Goal: Register for event/course

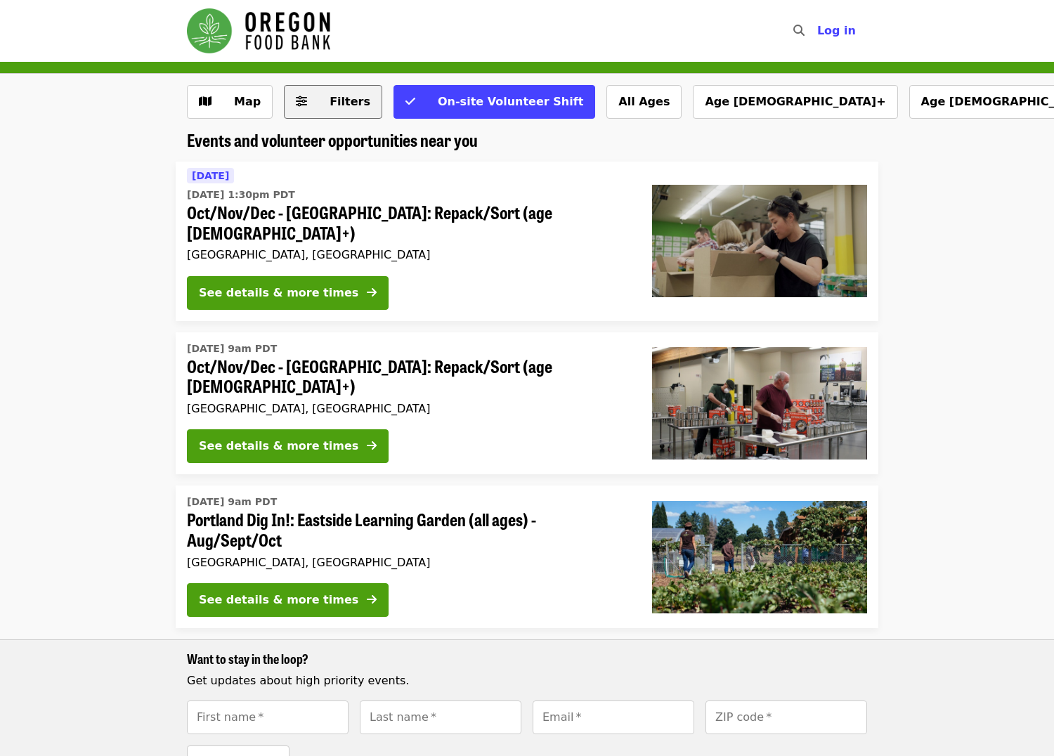
click at [299, 115] on button "Filters" at bounding box center [333, 102] width 98 height 34
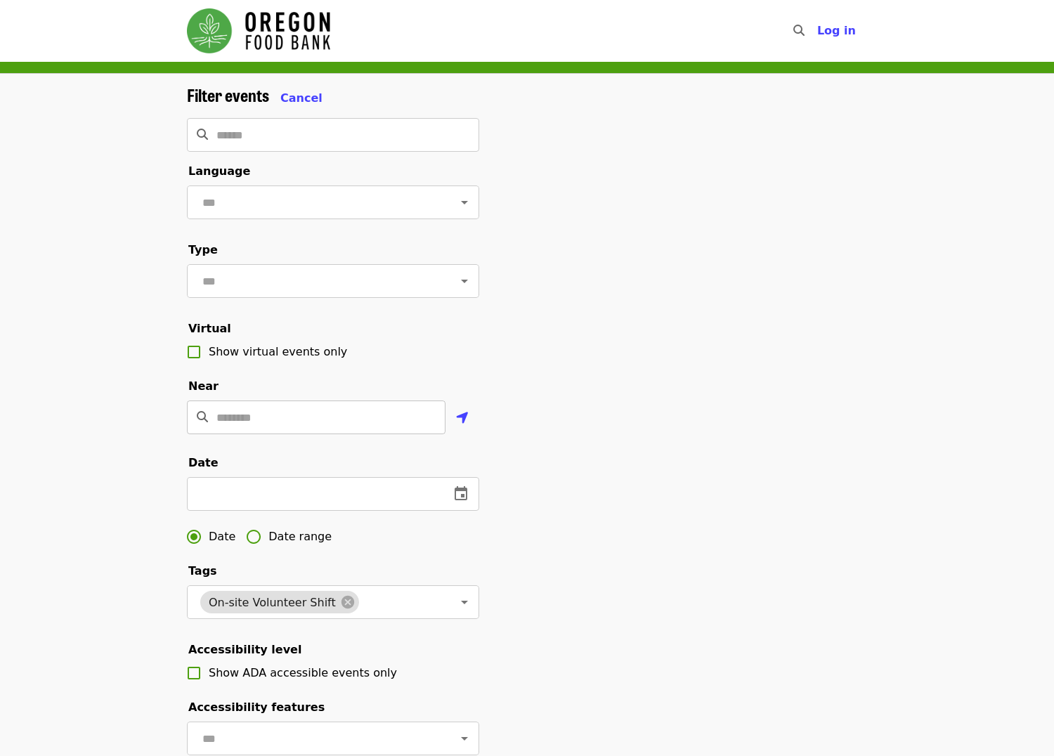
click at [335, 434] on input "Location" at bounding box center [330, 418] width 229 height 34
click at [466, 427] on icon "location-arrow icon" at bounding box center [462, 418] width 13 height 17
type input "**********"
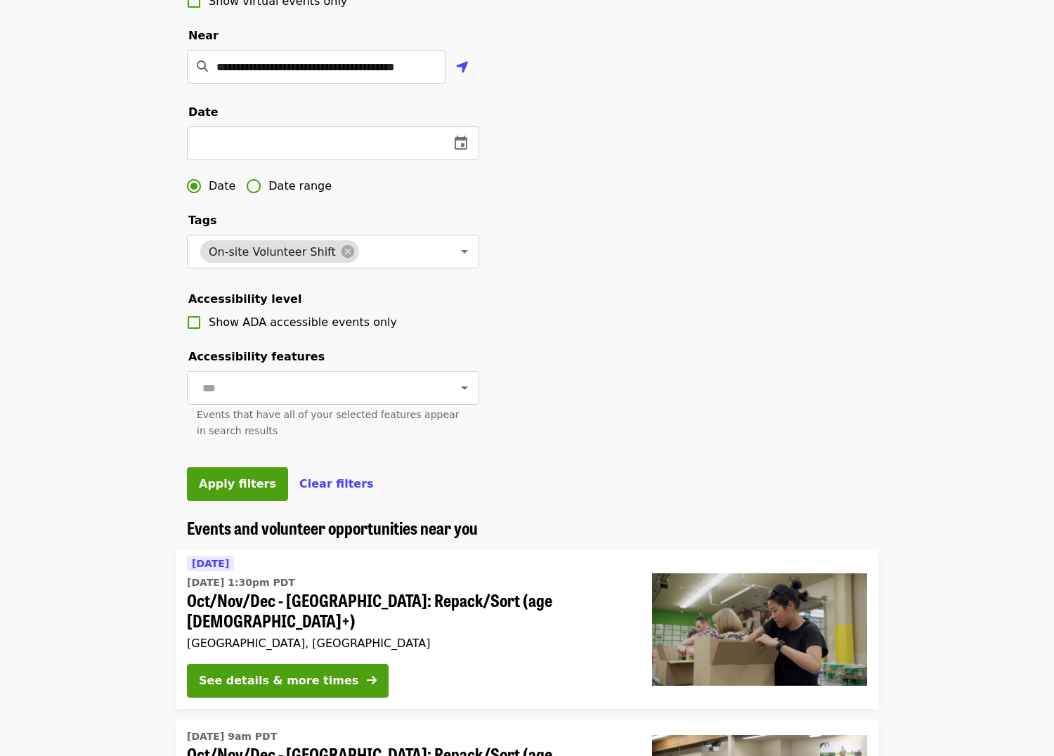
scroll to position [422, 0]
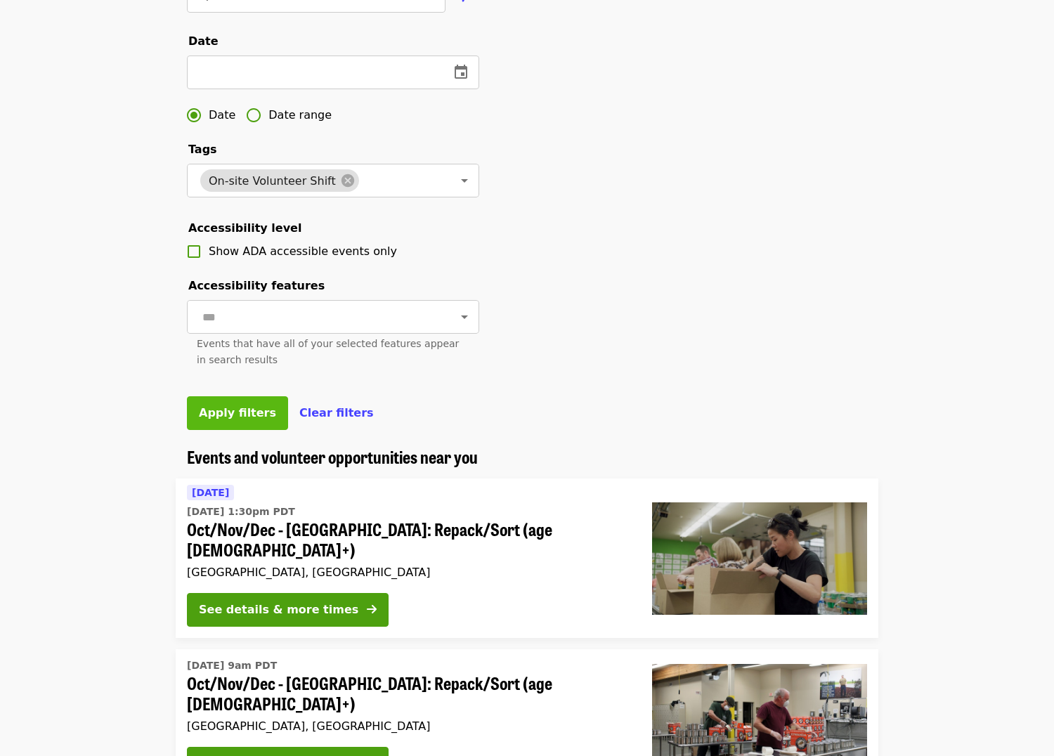
click at [252, 420] on span "Apply filters" at bounding box center [237, 412] width 77 height 13
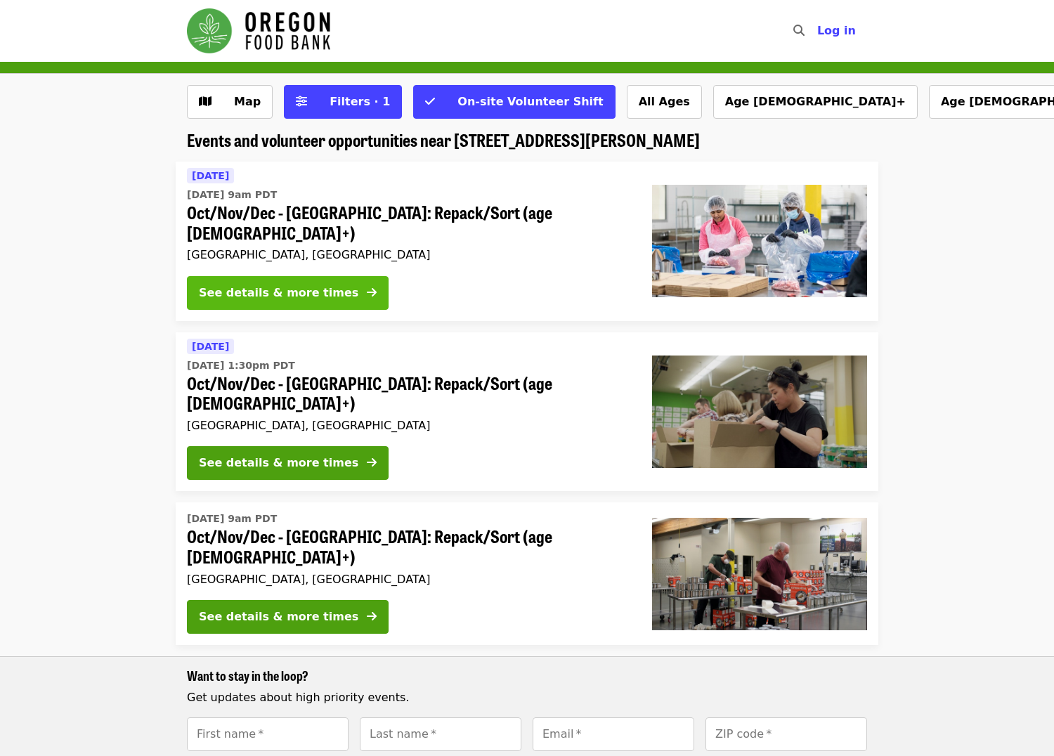
click at [279, 285] on div "See details & more times" at bounding box center [279, 293] width 160 height 17
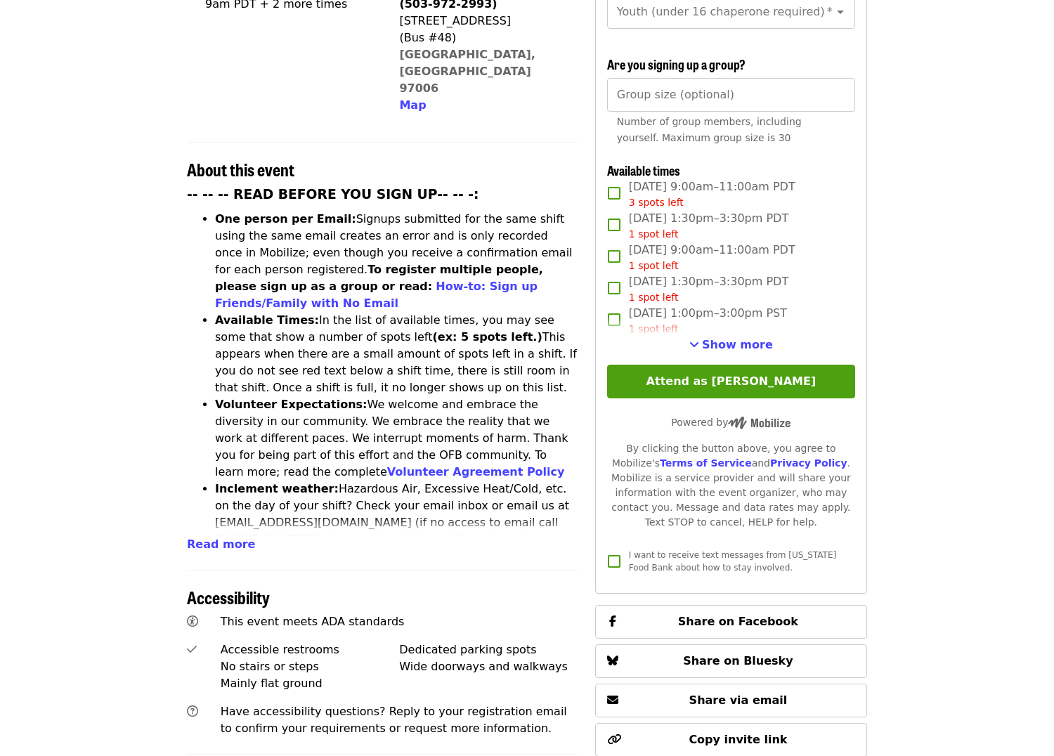
scroll to position [422, 0]
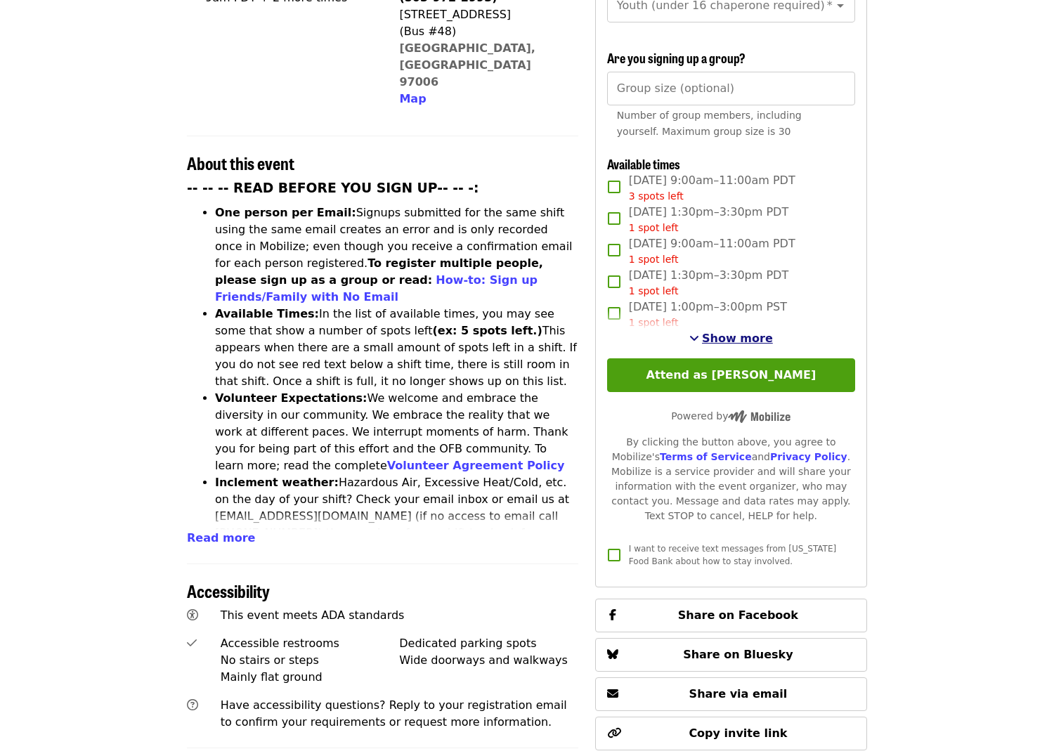
click at [718, 339] on span "Show more" at bounding box center [737, 338] width 71 height 13
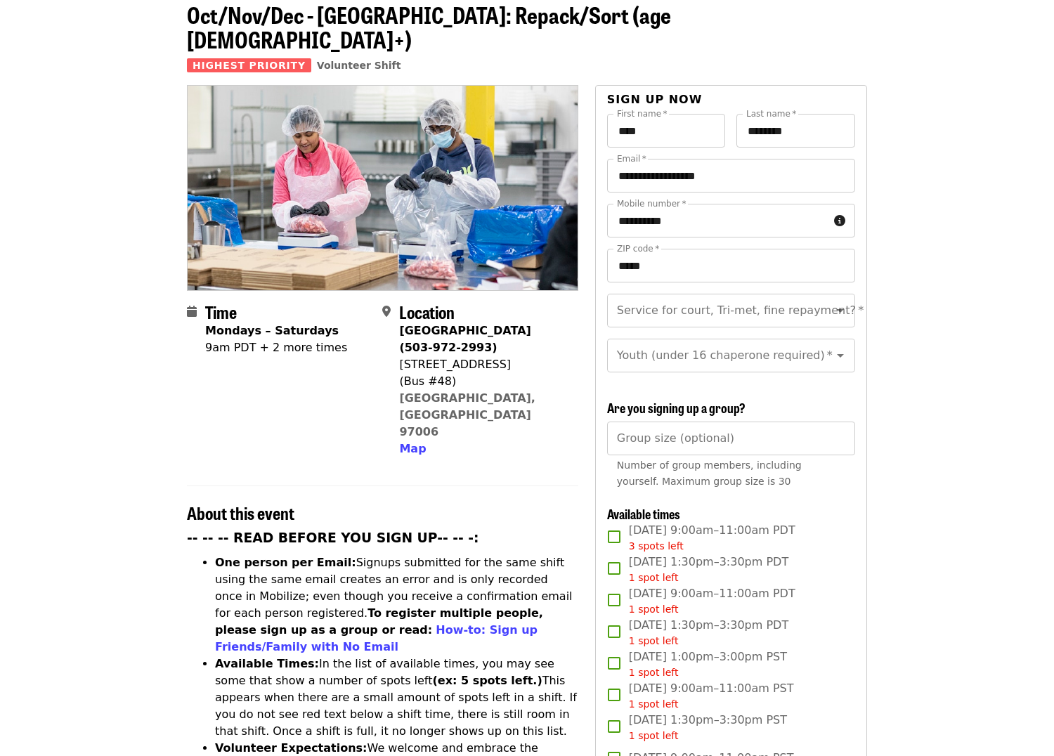
scroll to position [70, 0]
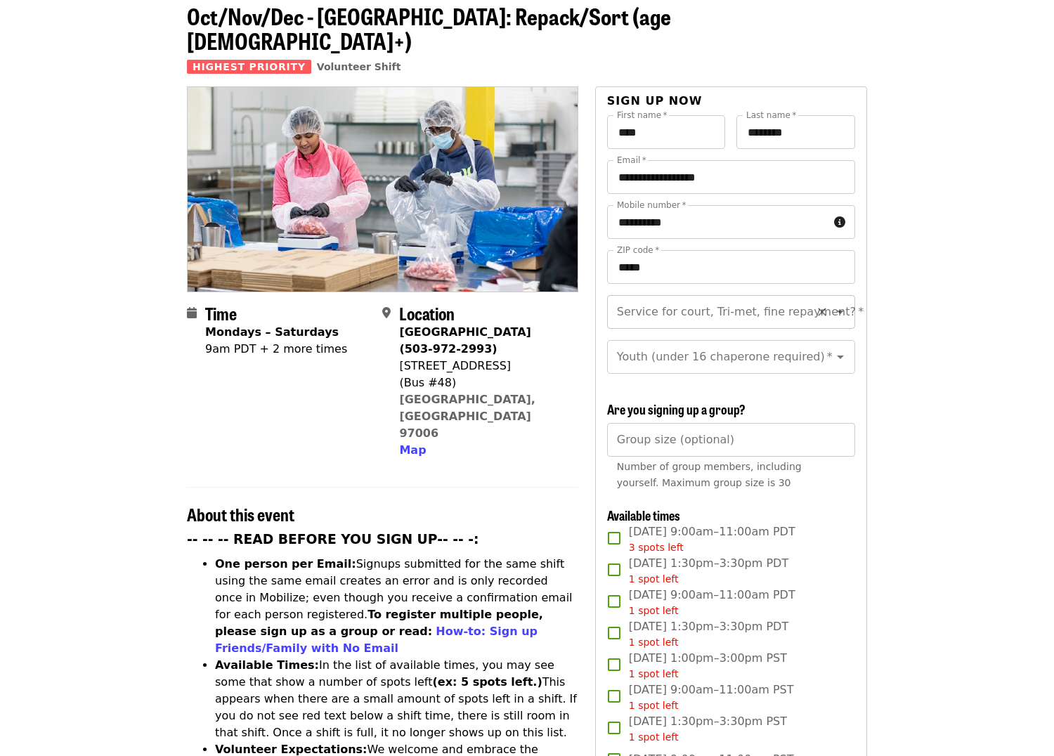
click at [832, 304] on icon "Open" at bounding box center [840, 312] width 17 height 17
click at [713, 327] on li "No" at bounding box center [726, 325] width 238 height 25
type input "**"
click at [837, 349] on icon "Open" at bounding box center [840, 357] width 17 height 17
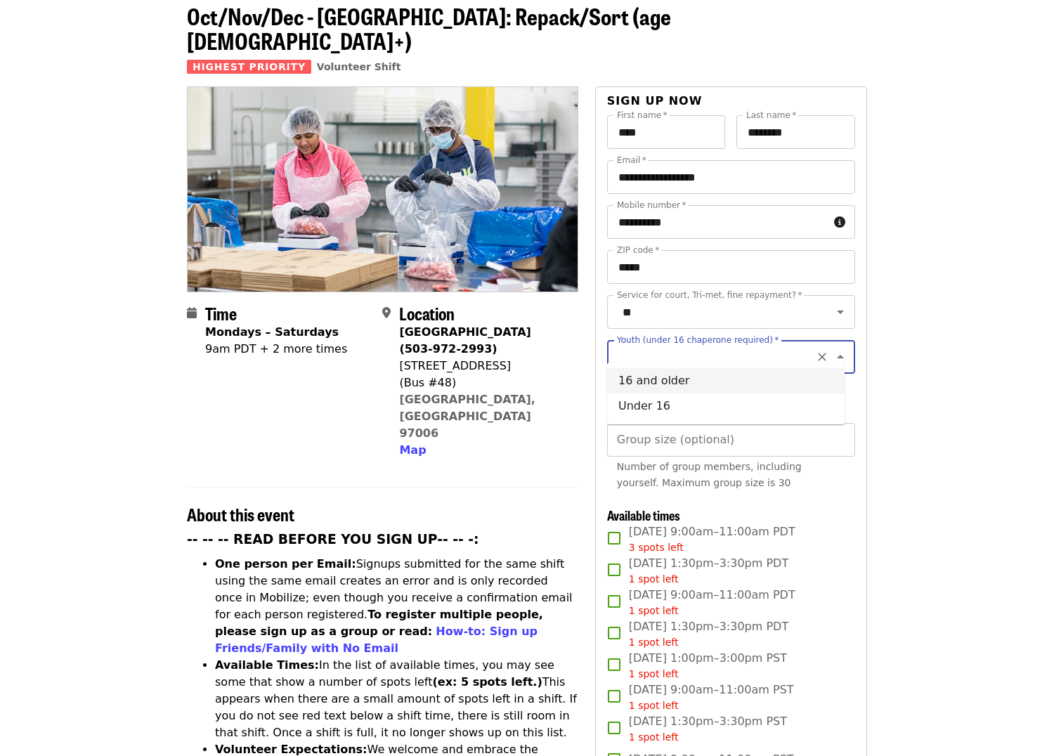
click at [706, 376] on li "16 and older" at bounding box center [726, 380] width 238 height 25
type input "**********"
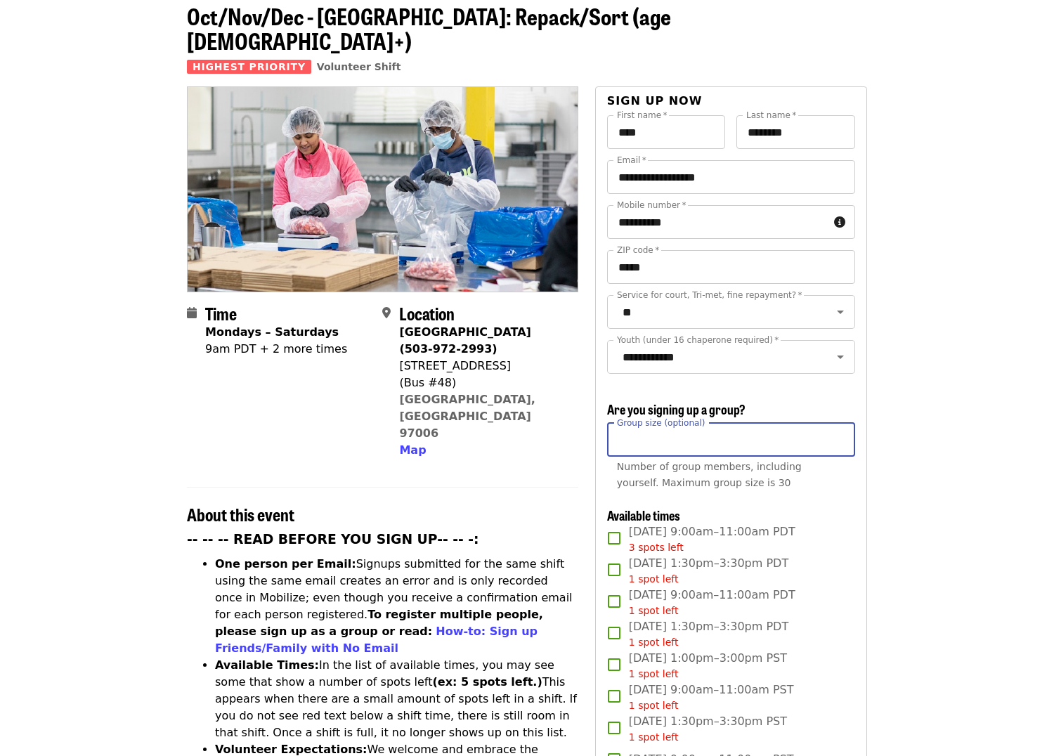
click at [646, 432] on input "Group size (optional)" at bounding box center [731, 440] width 248 height 34
type input "*"
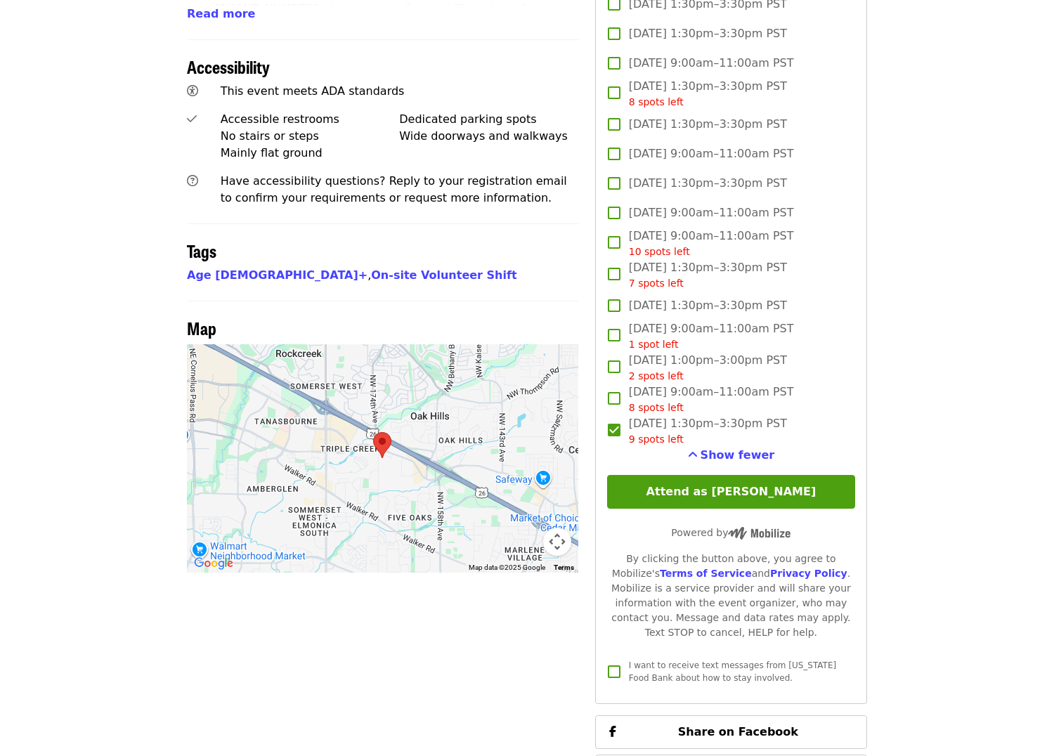
scroll to position [984, 0]
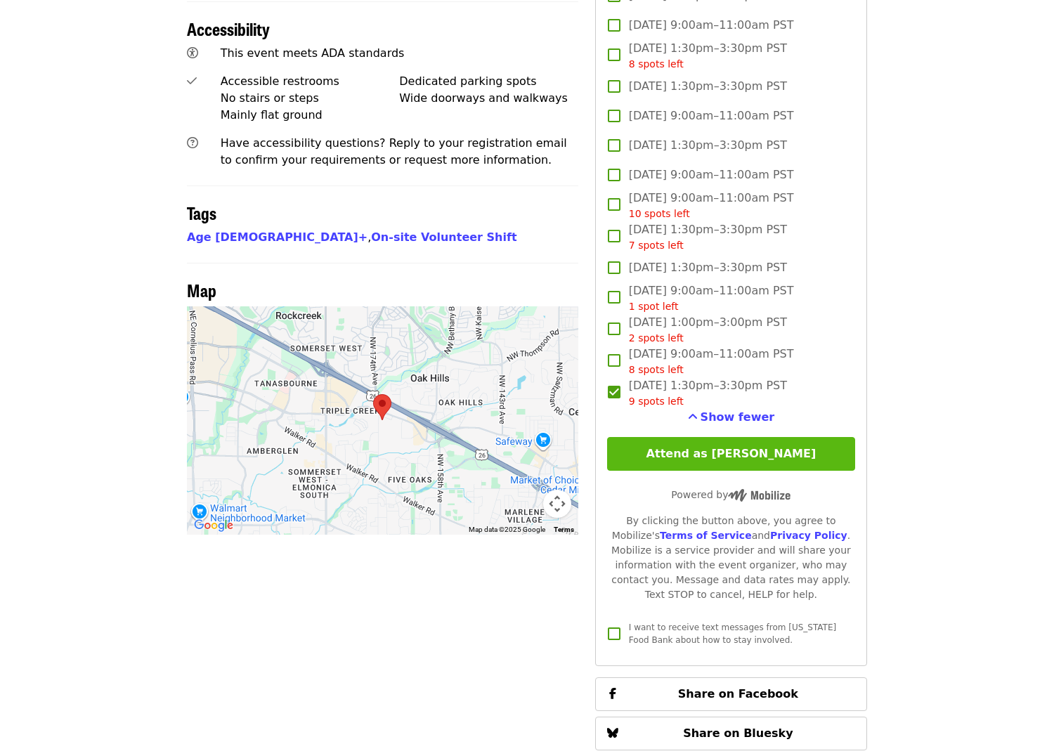
click at [739, 452] on button "Attend as [PERSON_NAME]" at bounding box center [731, 454] width 248 height 34
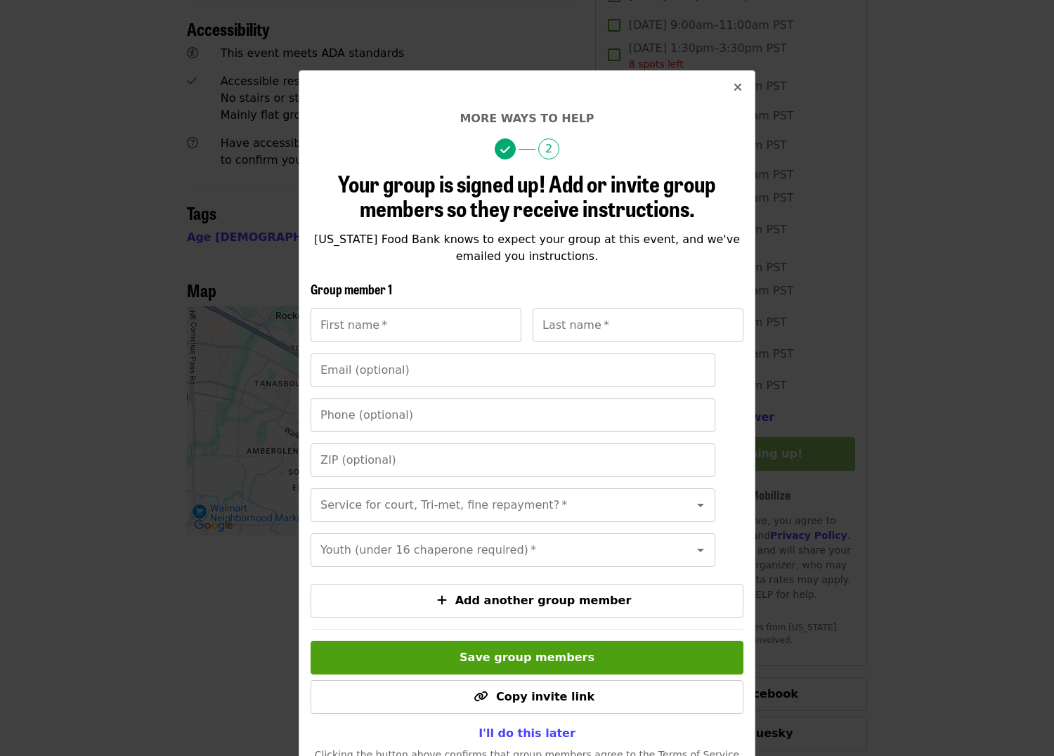
click at [736, 85] on icon "times icon" at bounding box center [738, 87] width 8 height 13
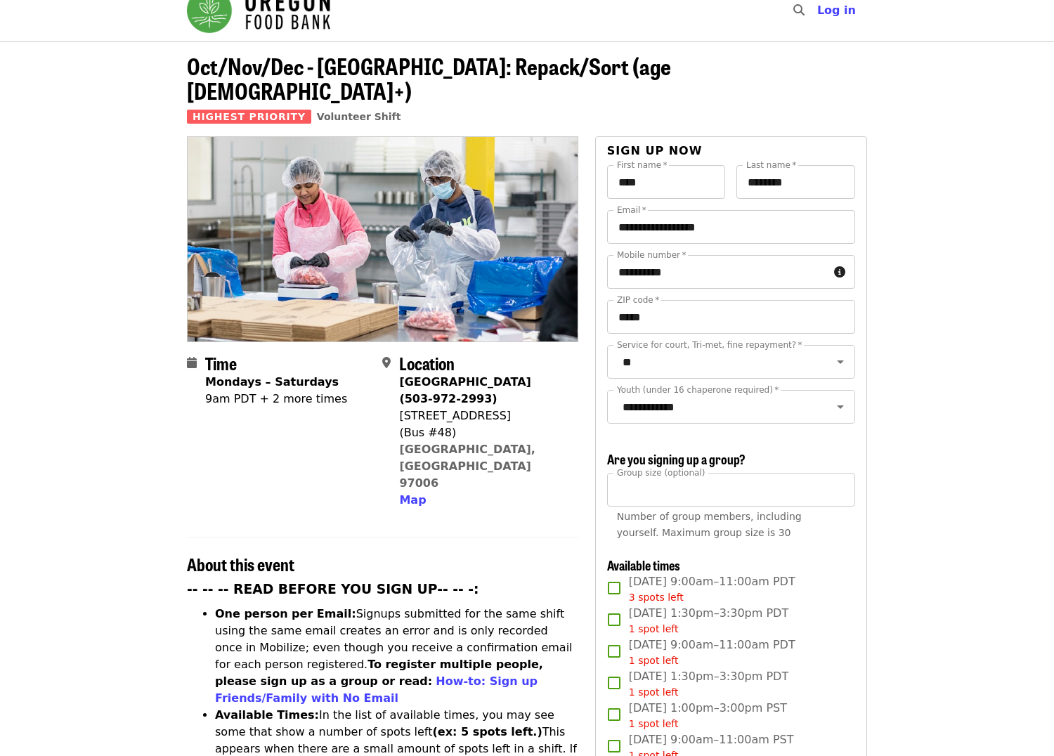
scroll to position [0, 0]
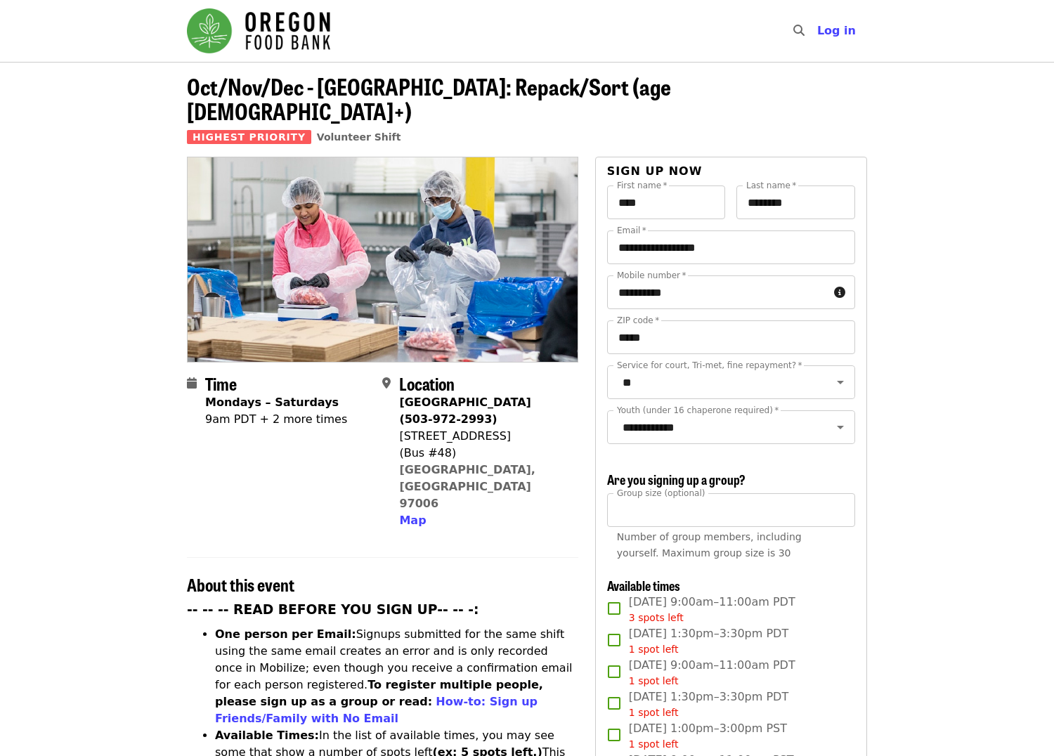
click at [235, 34] on img "Main navigation" at bounding box center [258, 30] width 143 height 45
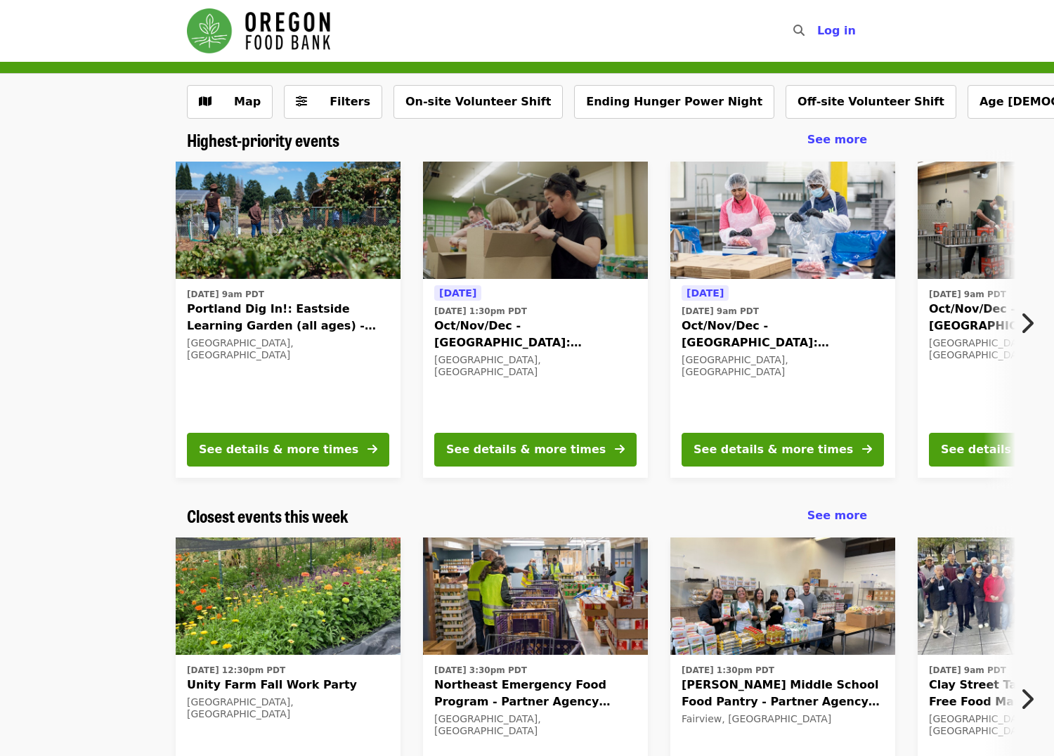
click at [1025, 323] on icon "chevron-right icon" at bounding box center [1027, 323] width 14 height 27
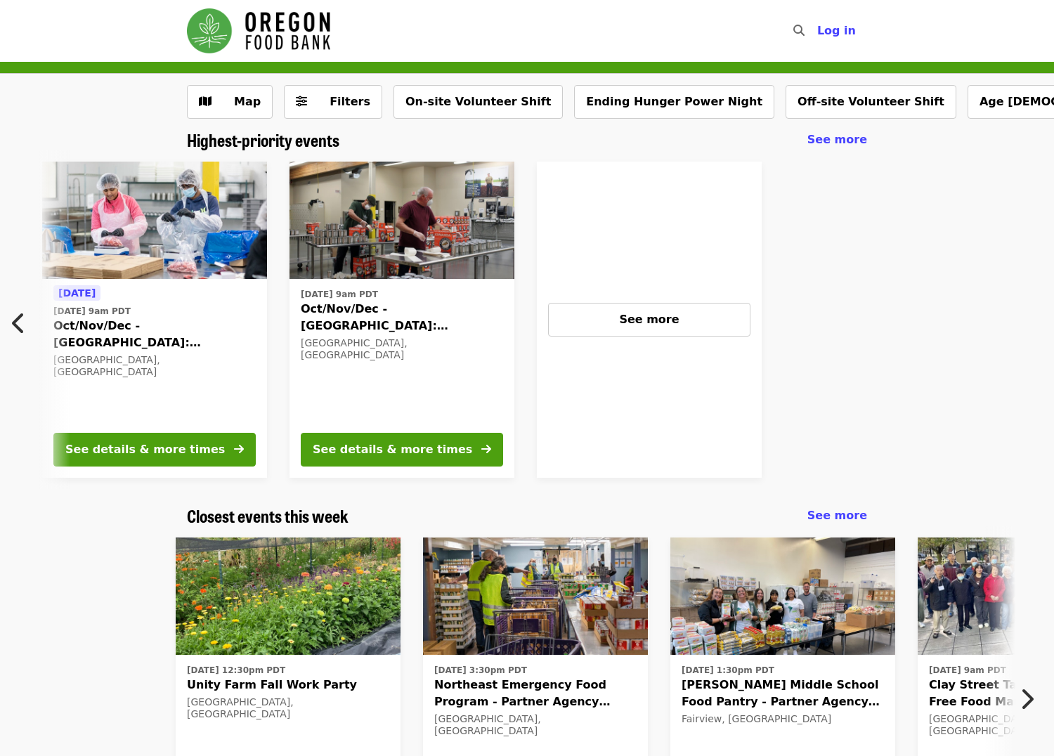
scroll to position [0, 630]
click at [633, 327] on div "See more" at bounding box center [649, 319] width 178 height 17
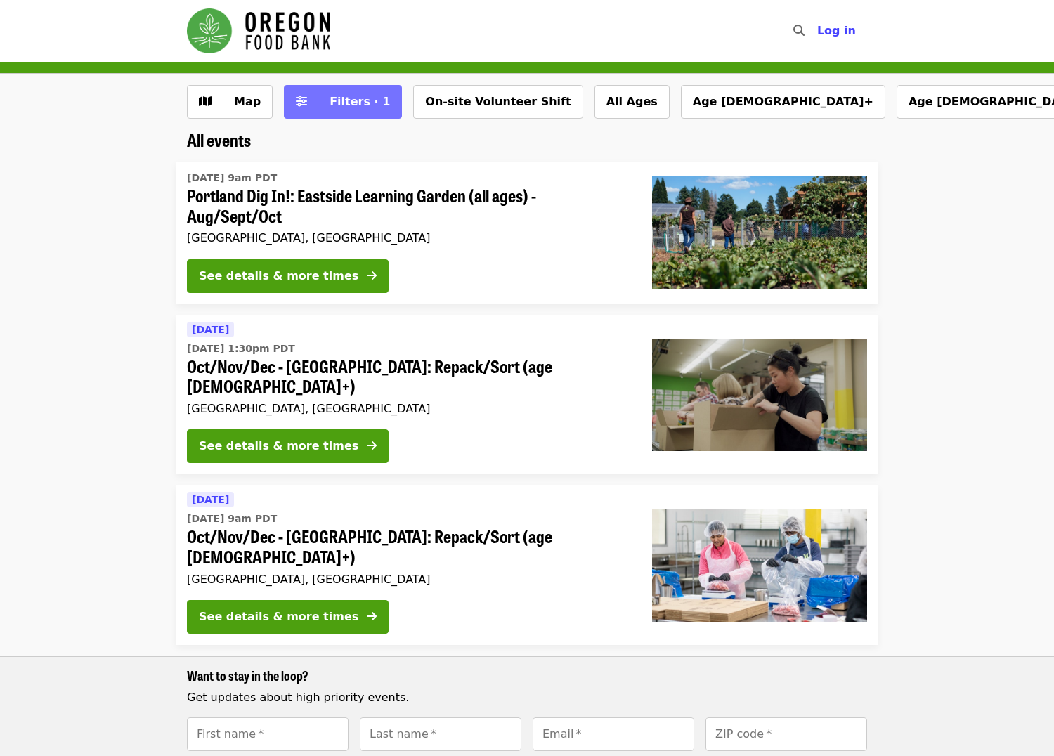
click at [321, 92] on button "Filters · 1" at bounding box center [343, 102] width 118 height 34
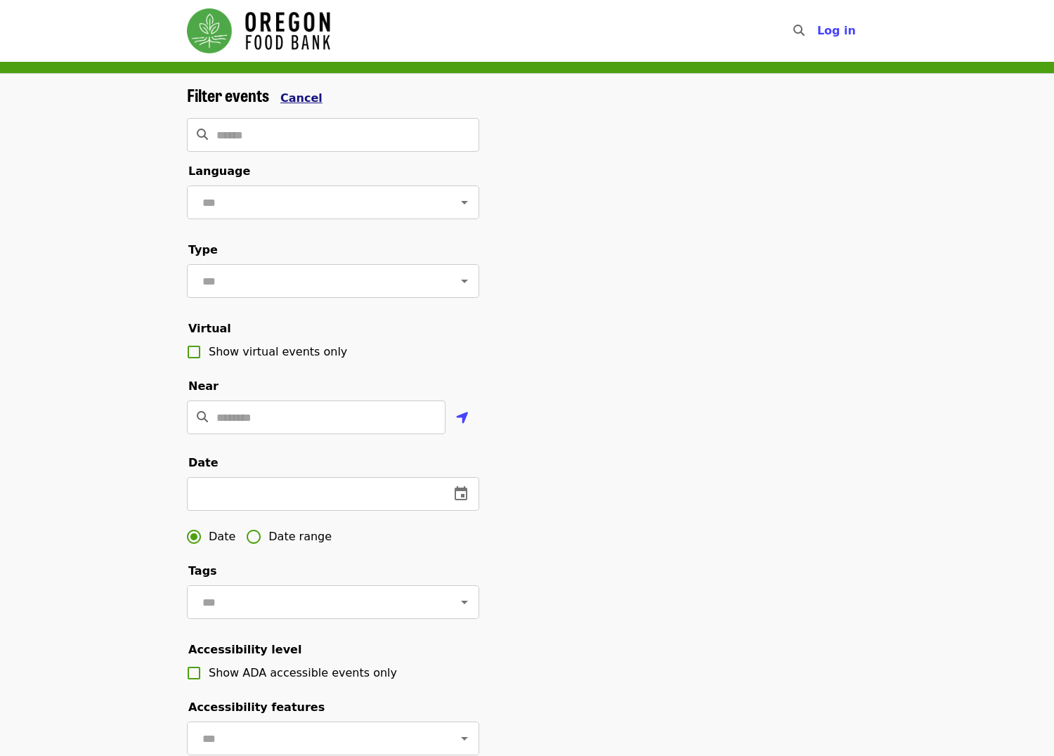
click at [280, 94] on span "Cancel" at bounding box center [301, 97] width 42 height 13
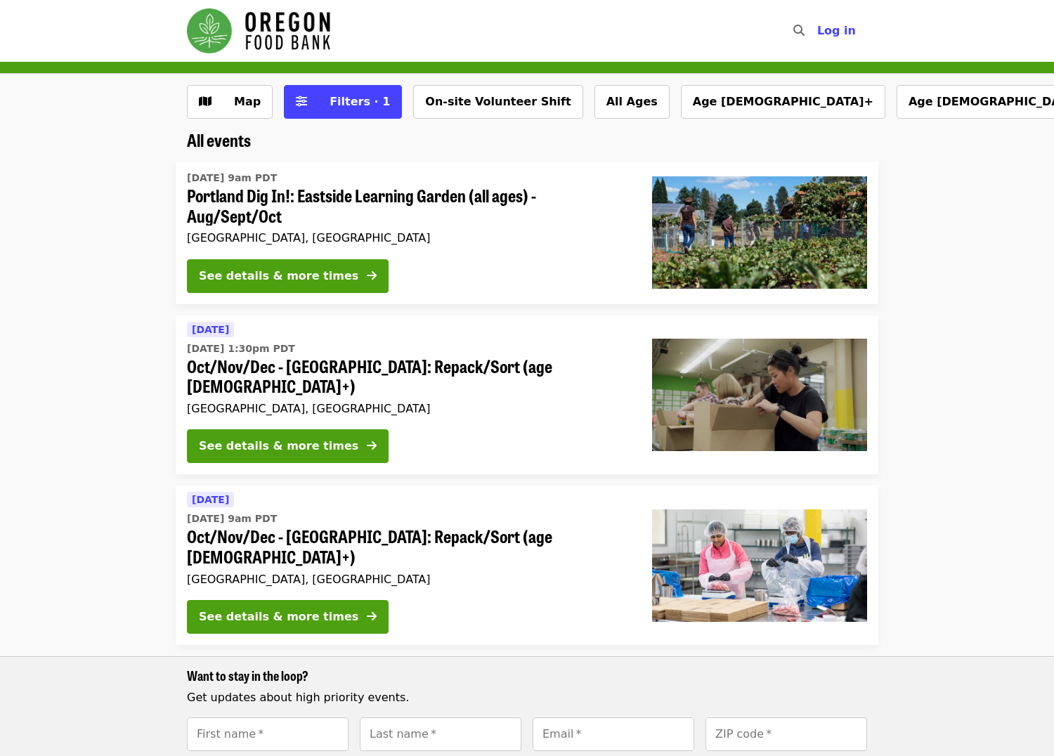
click at [254, 32] on img "Main navigation" at bounding box center [258, 30] width 143 height 45
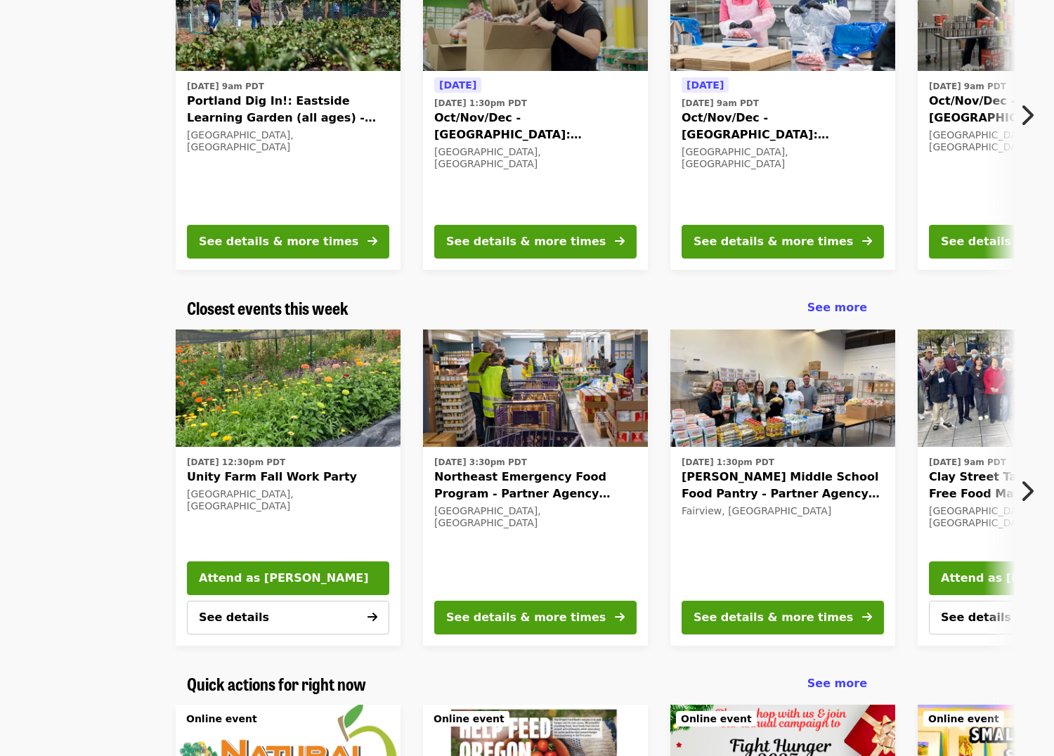
scroll to position [211, 0]
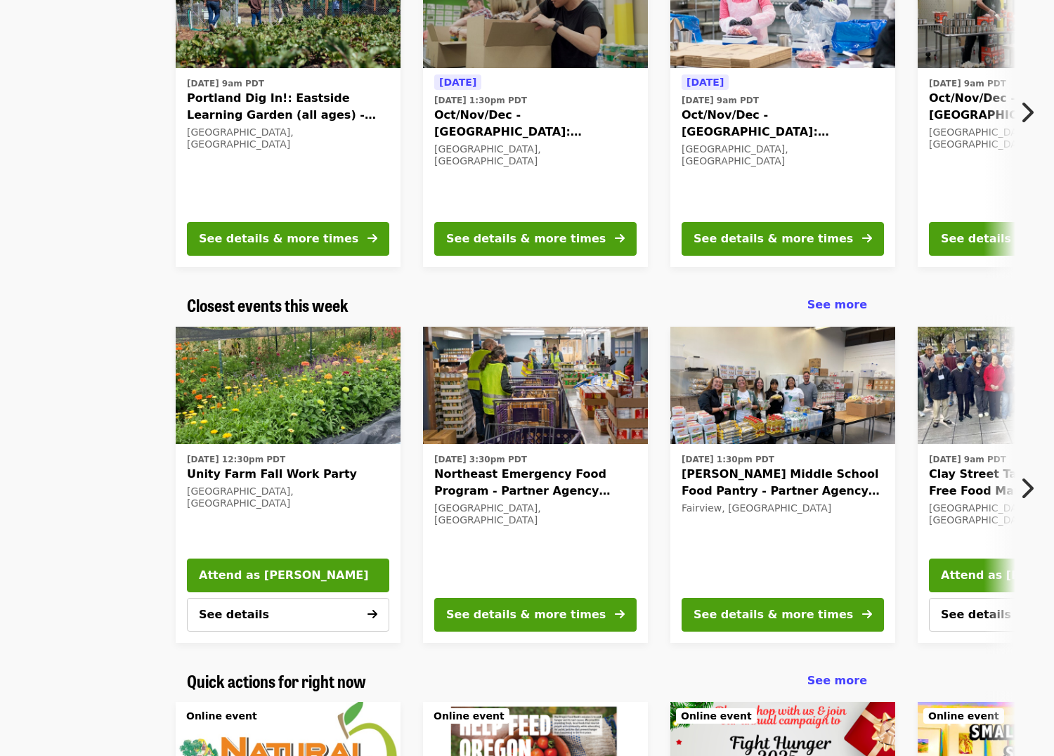
click at [1026, 487] on icon "chevron-right icon" at bounding box center [1027, 488] width 14 height 27
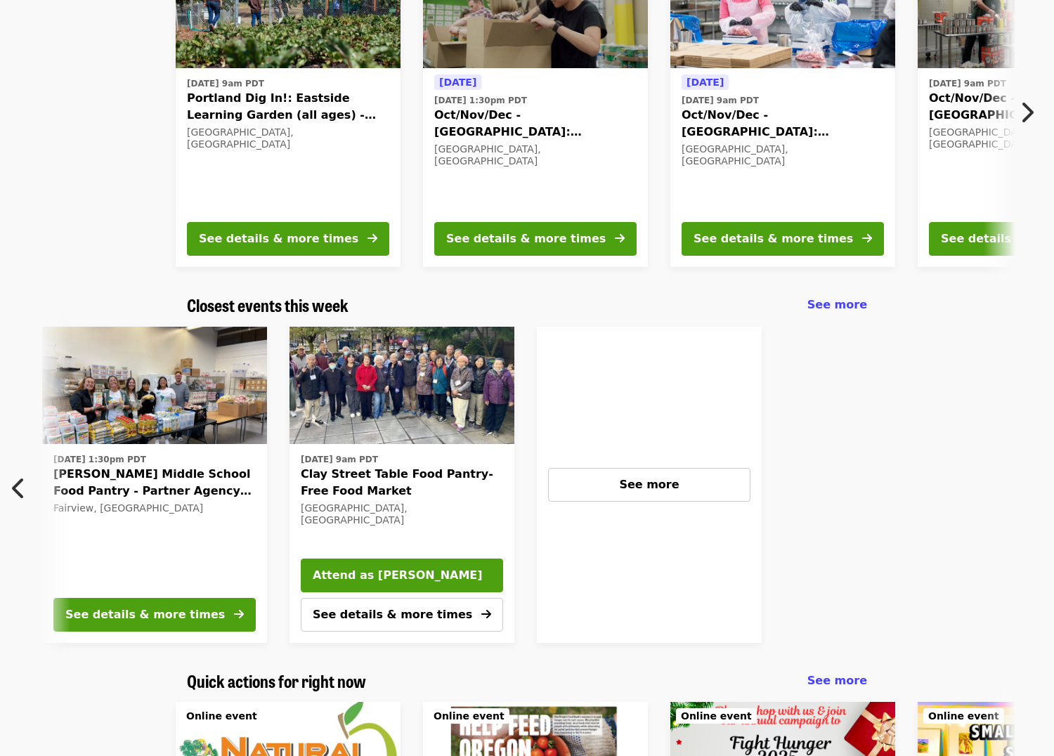
scroll to position [0, 630]
click at [638, 488] on span "See more" at bounding box center [649, 484] width 60 height 13
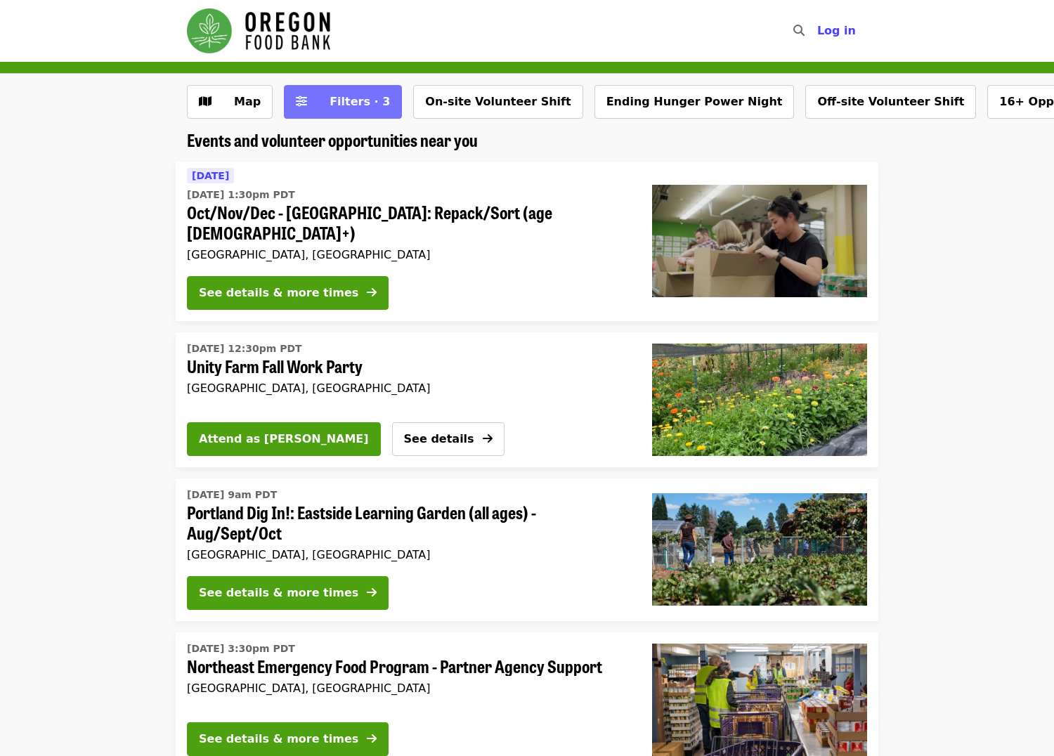
click at [336, 108] on span "Filters · 3" at bounding box center [360, 101] width 60 height 13
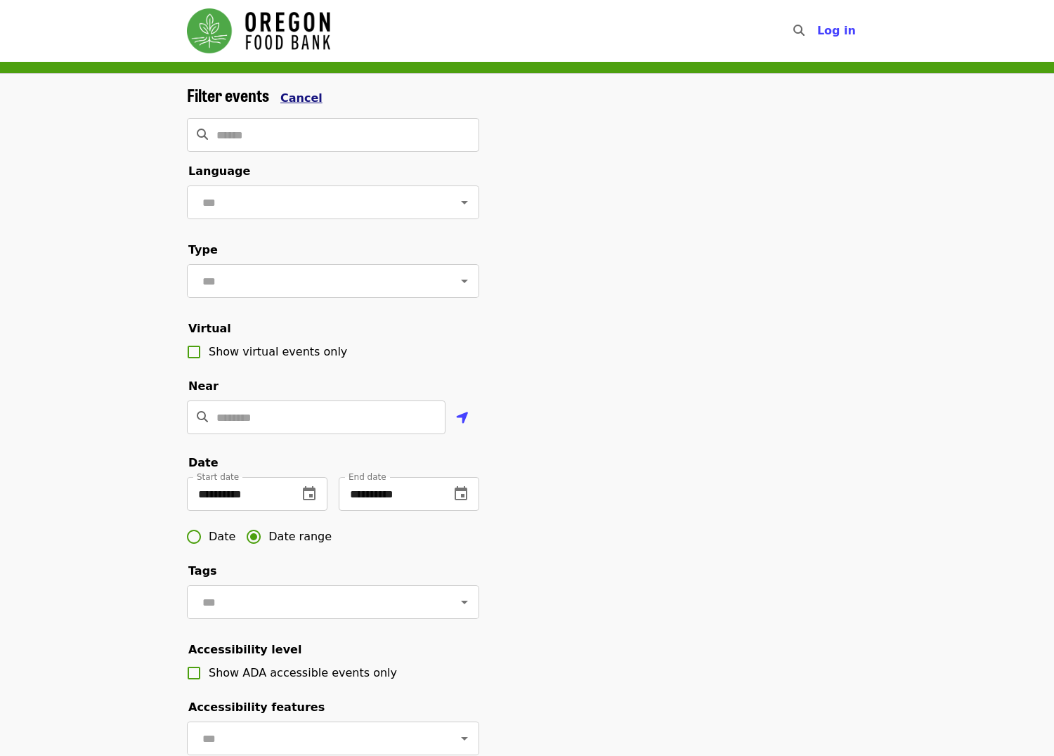
click at [293, 99] on span "Cancel" at bounding box center [301, 97] width 42 height 13
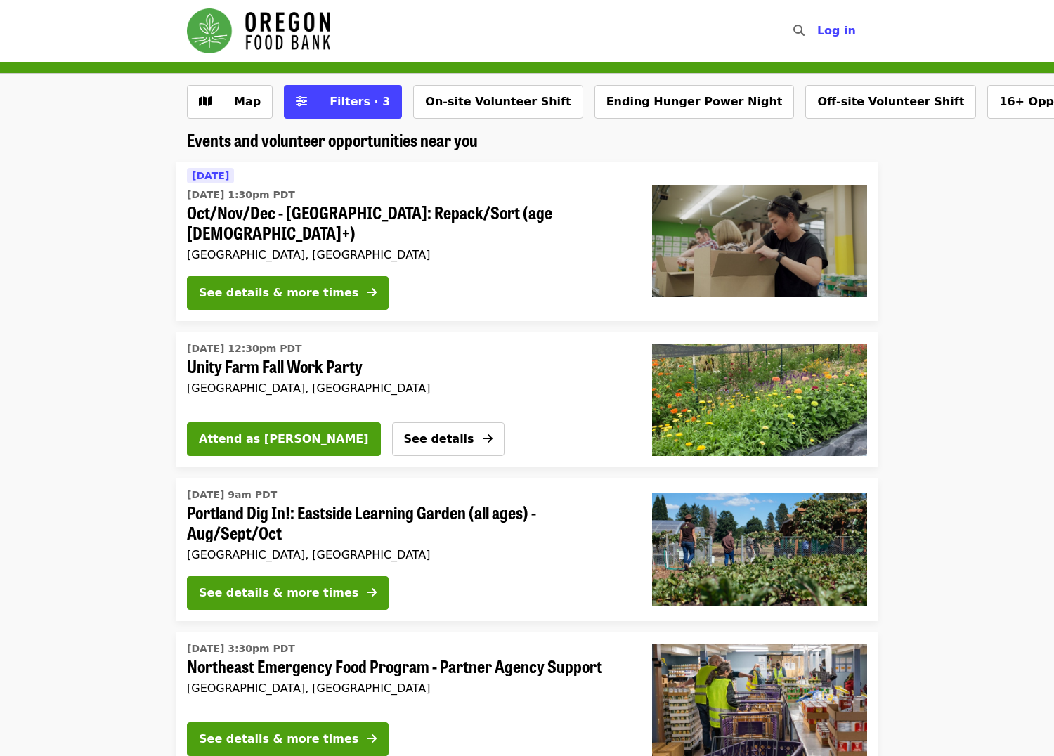
click at [247, 35] on img "Main navigation" at bounding box center [258, 30] width 143 height 45
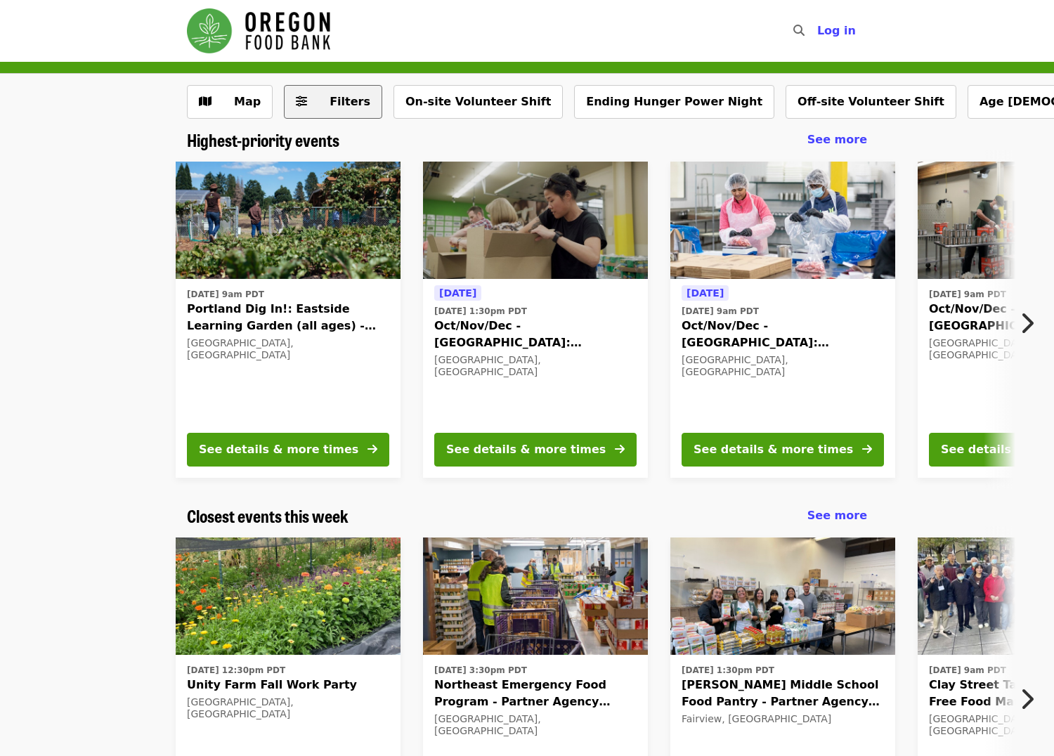
click at [318, 104] on span "Filters" at bounding box center [343, 101] width 55 height 17
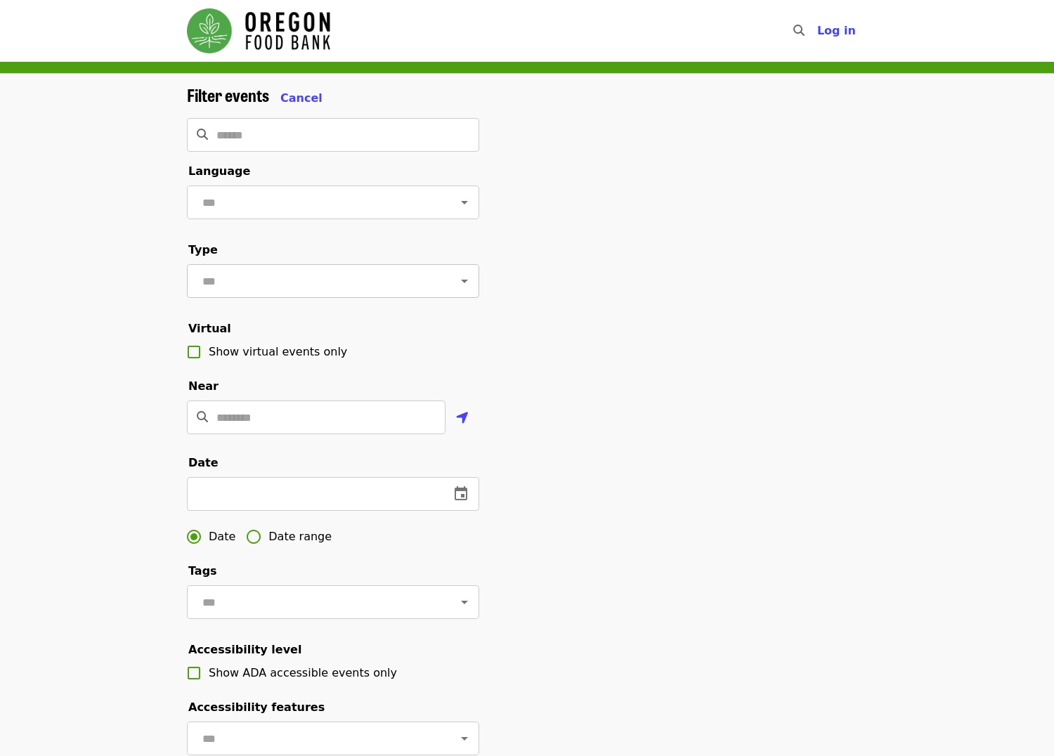
click at [318, 294] on input "text" at bounding box center [315, 281] width 235 height 27
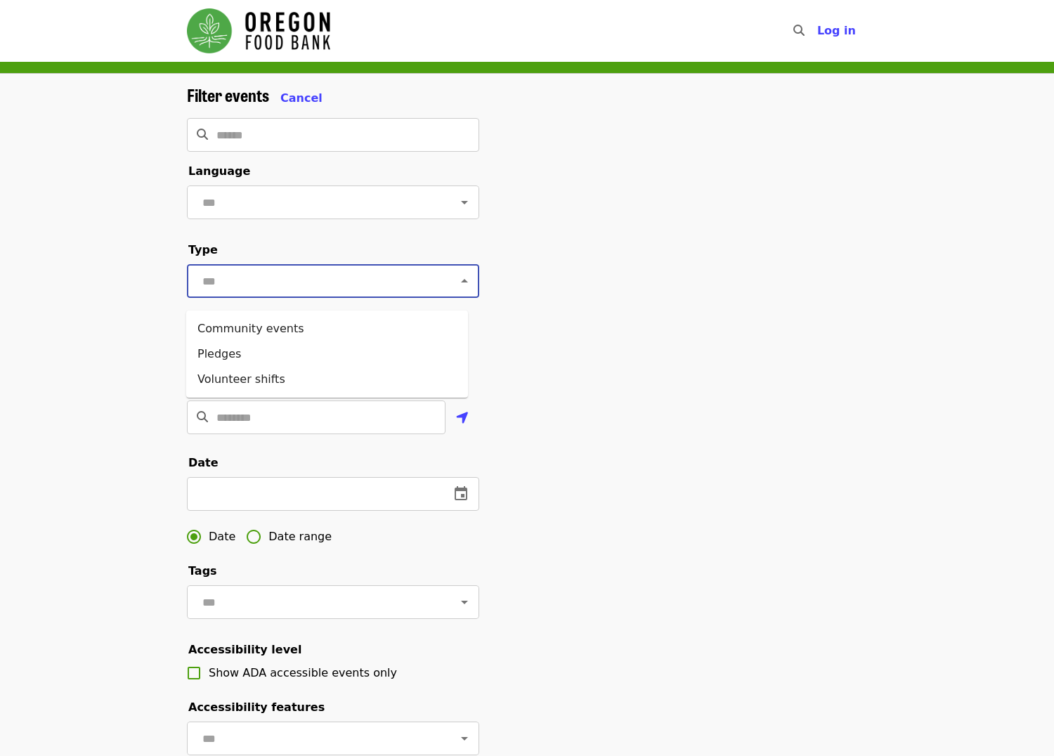
click at [595, 291] on div "Filter events Cancel ​ Language ​ Type ​ Virtual Show virtual events only Near …" at bounding box center [527, 476] width 703 height 783
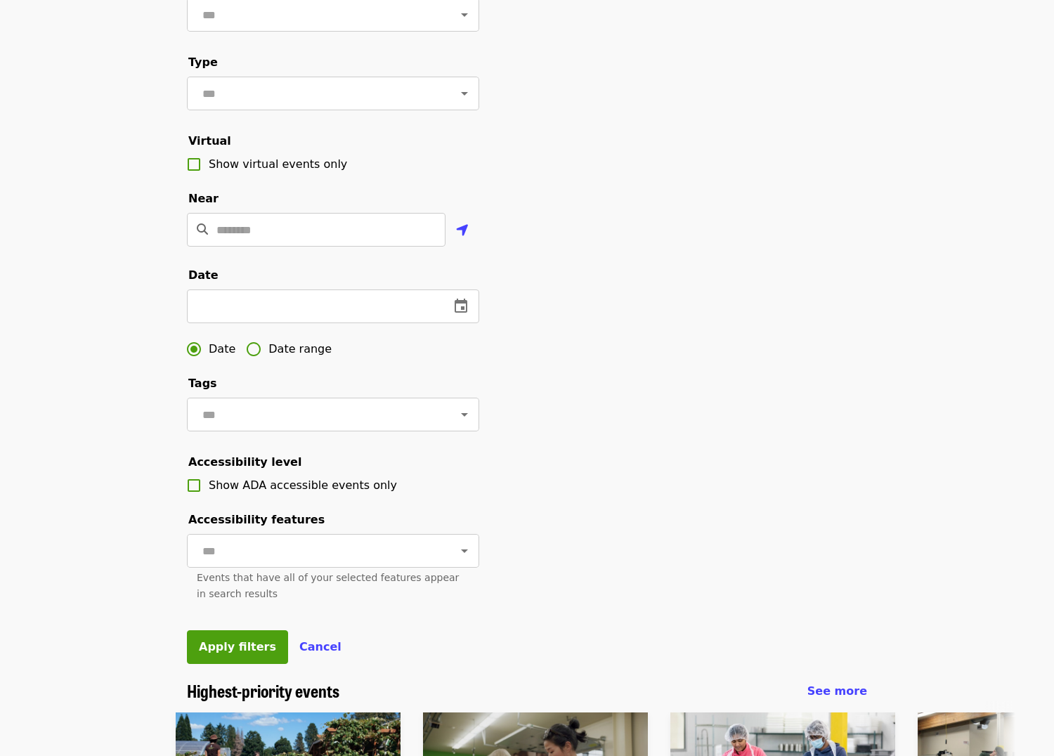
scroll to position [211, 0]
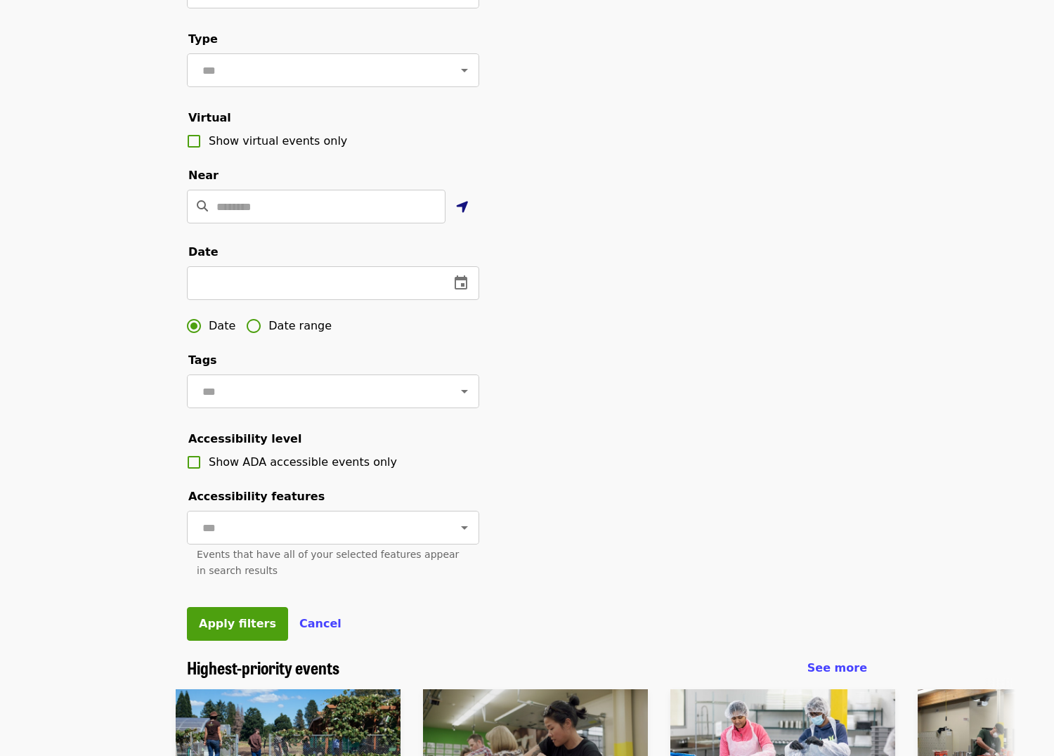
click at [463, 216] on icon "location-arrow icon" at bounding box center [462, 207] width 13 height 17
type input "**********"
click at [456, 400] on icon "Open" at bounding box center [464, 391] width 17 height 17
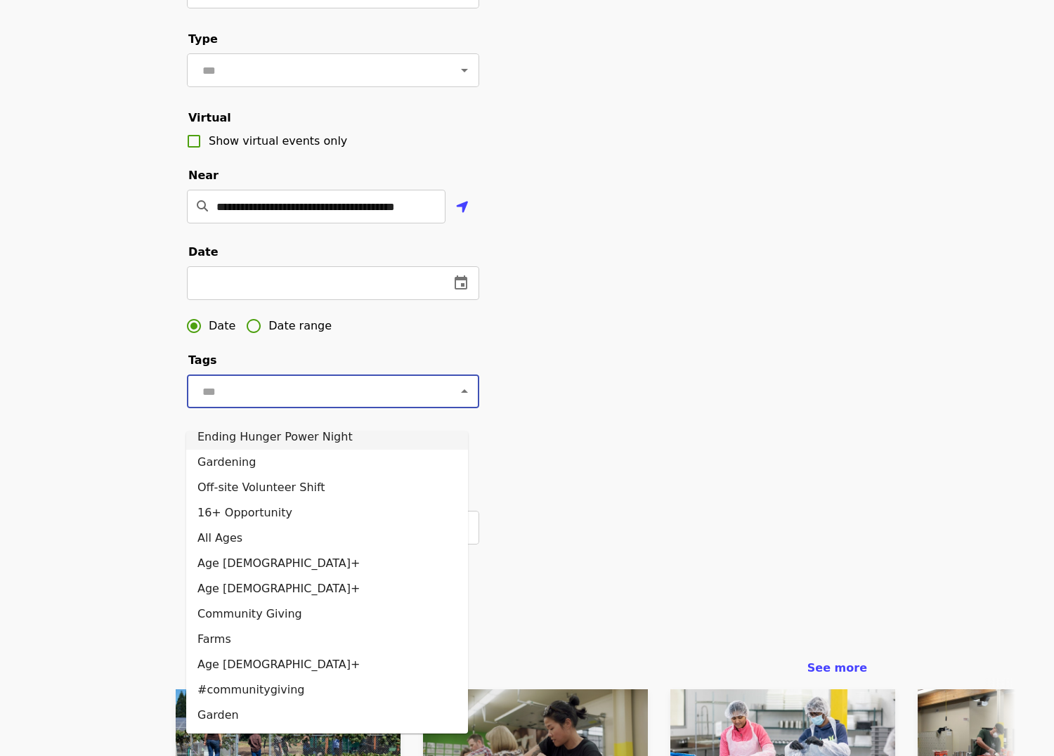
click at [604, 410] on div "**********" at bounding box center [527, 265] width 703 height 783
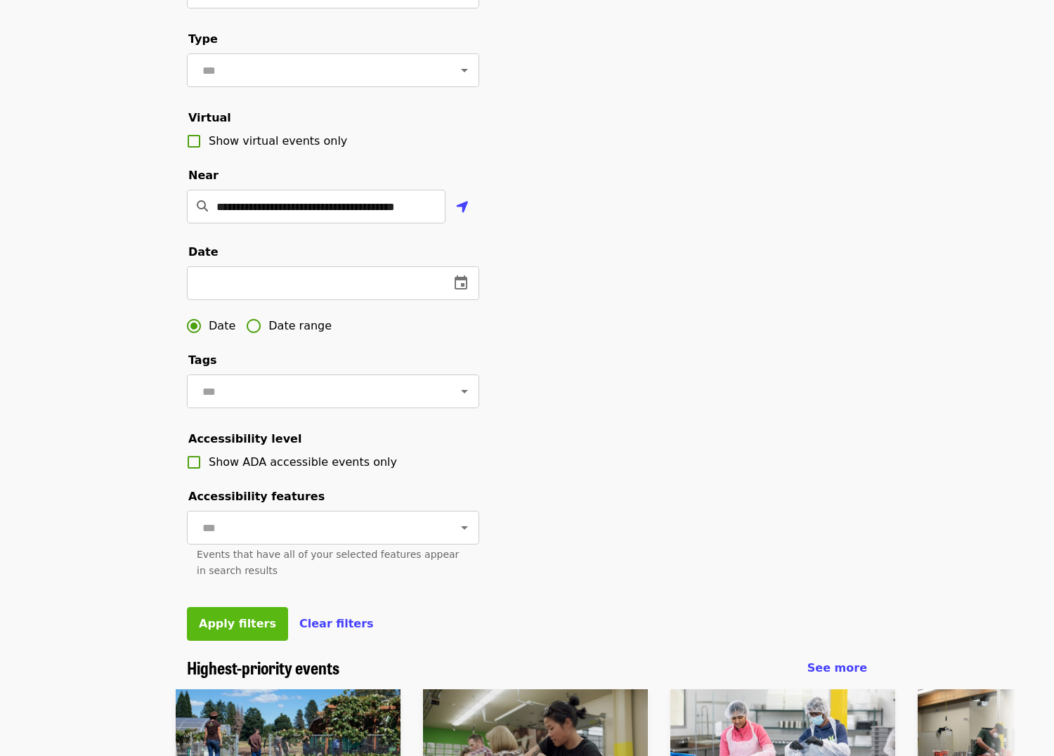
click at [215, 630] on span "Apply filters" at bounding box center [237, 623] width 77 height 13
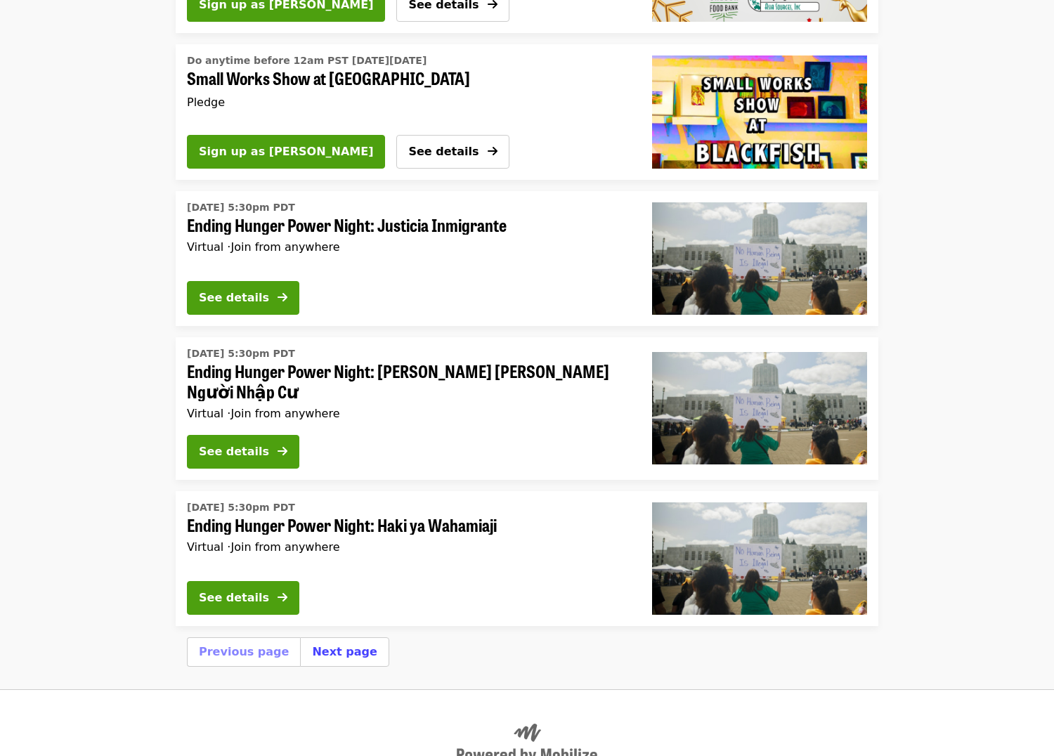
scroll to position [3526, 0]
